Goal: Navigation & Orientation: Understand site structure

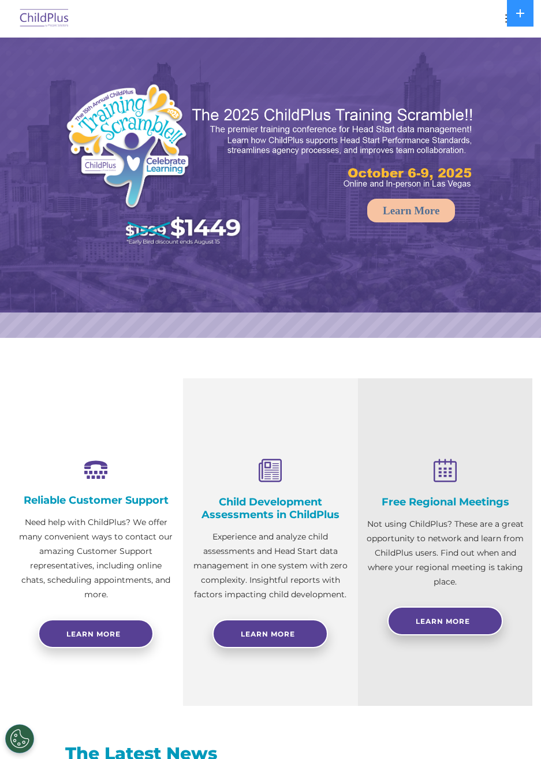
select select "MEDIUM"
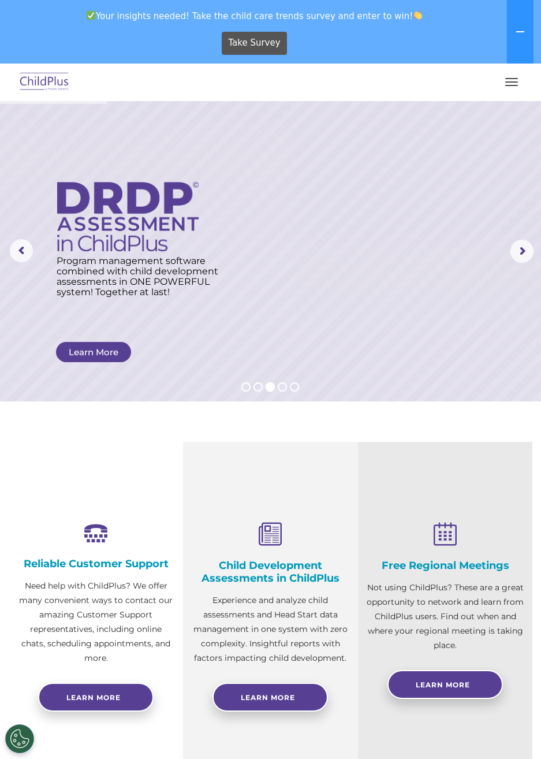
click at [520, 32] on icon at bounding box center [520, 31] width 8 height 1
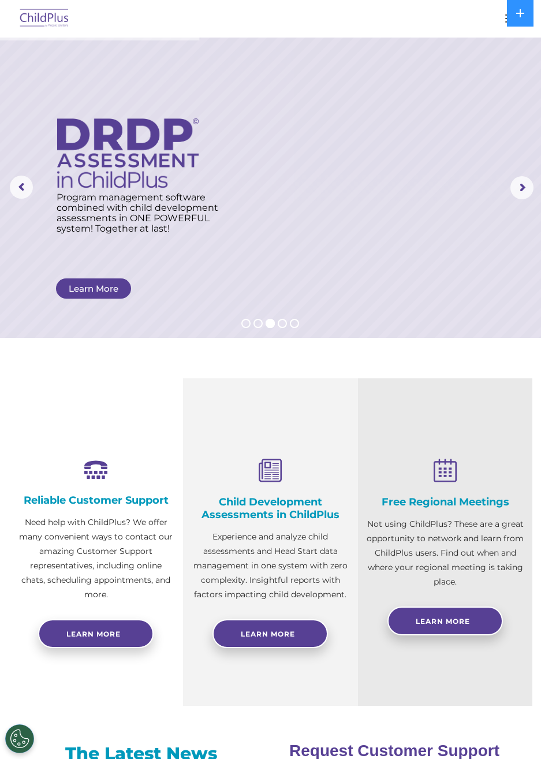
click at [520, 13] on icon at bounding box center [520, 13] width 8 height 8
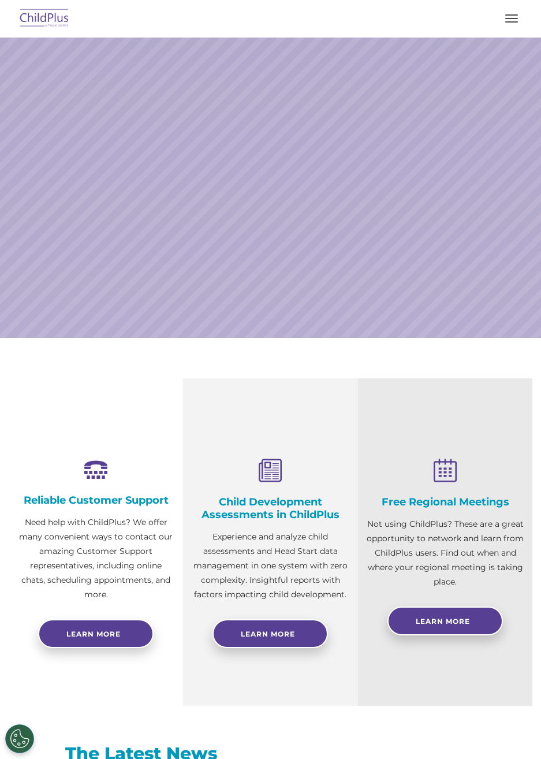
select select "MEDIUM"
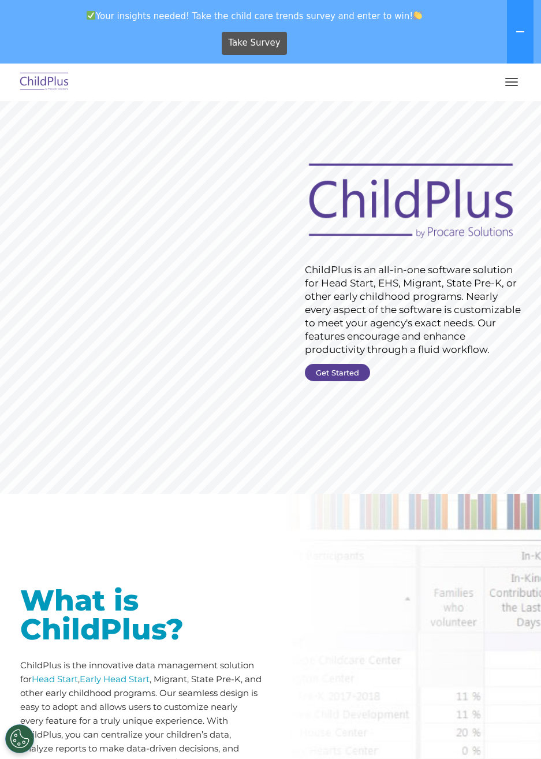
click at [511, 85] on span "button" at bounding box center [511, 85] width 13 height 1
